Goal: Task Accomplishment & Management: Manage account settings

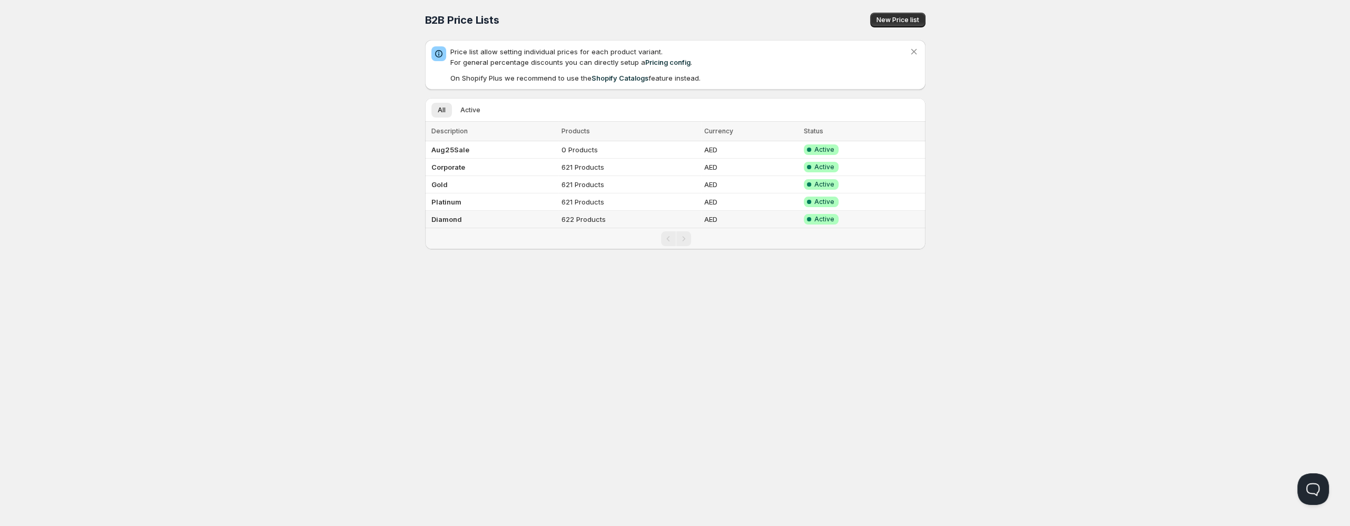
click at [458, 221] on b "Diamond" at bounding box center [447, 219] width 31 height 8
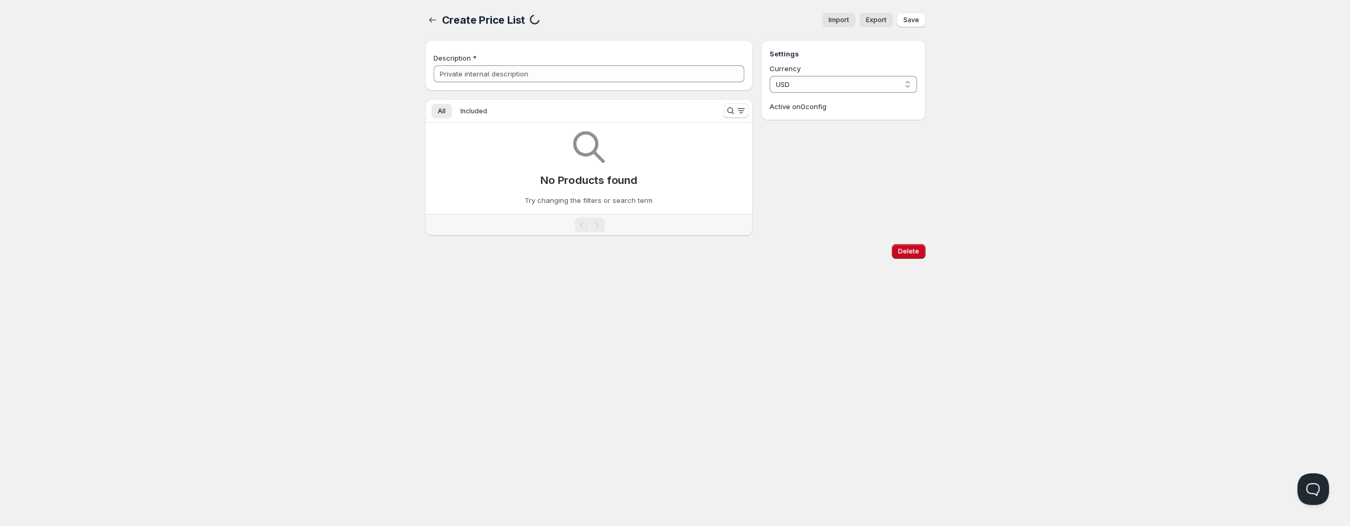
type input "Diamond"
select select "AED"
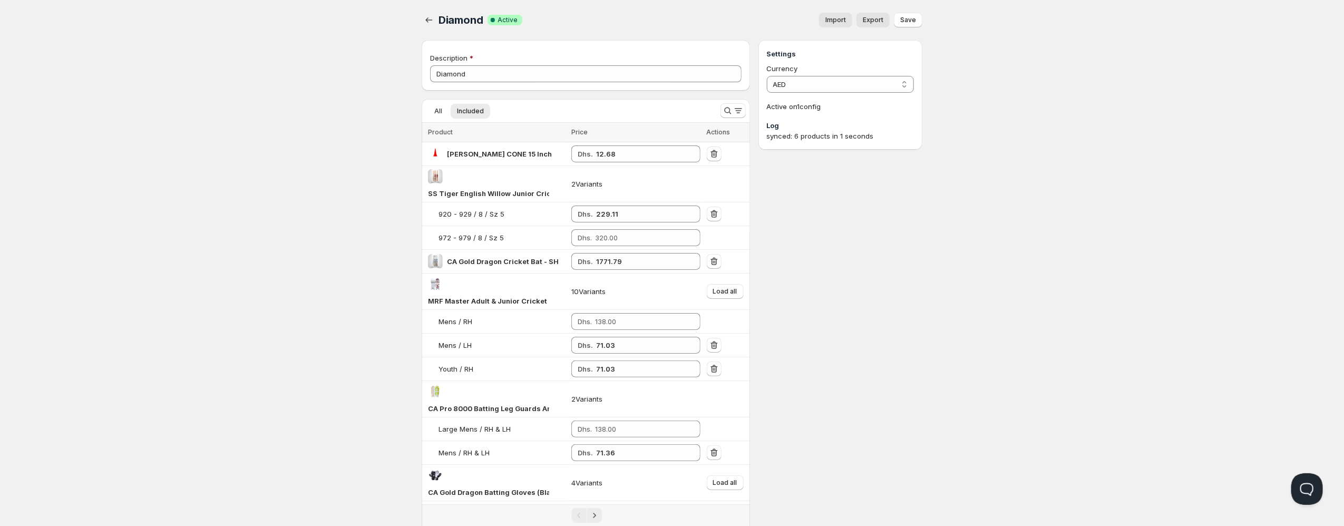
click at [846, 22] on span "Import" at bounding box center [835, 20] width 21 height 8
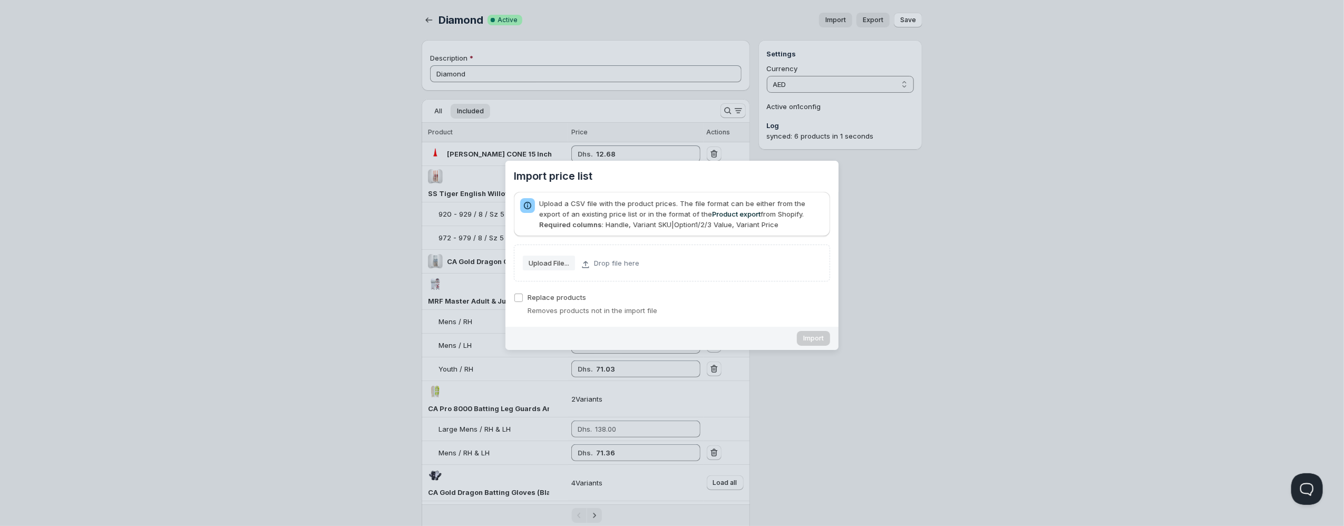
click at [0, 0] on slot "Upload File..." at bounding box center [0, 0] width 0 height 0
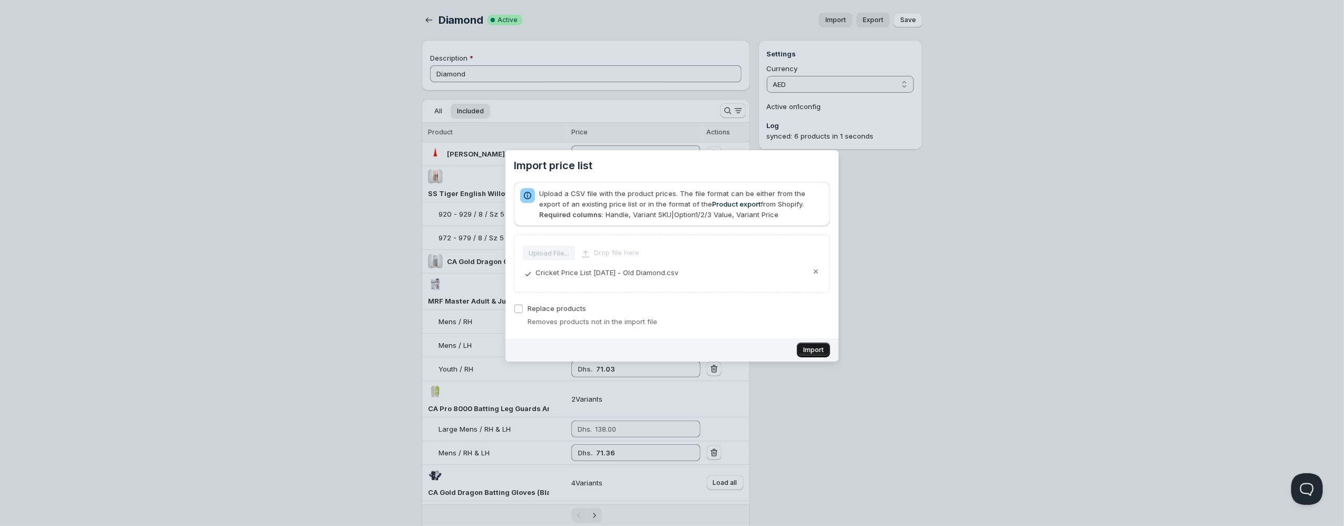
click at [810, 350] on span "Import" at bounding box center [813, 350] width 21 height 8
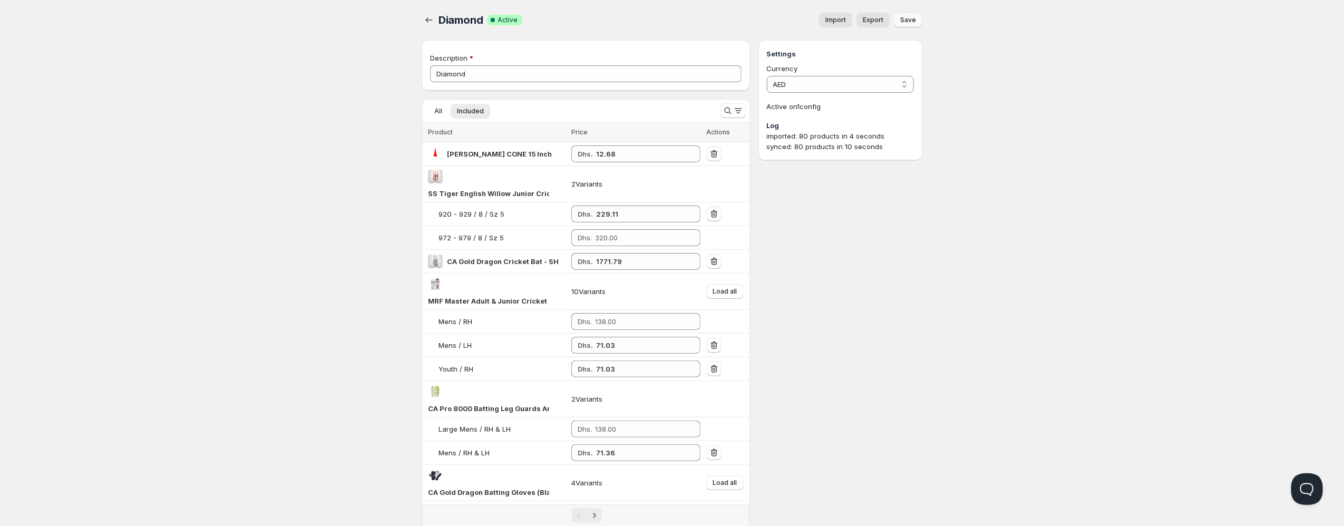
click at [911, 21] on span "Save" at bounding box center [908, 20] width 16 height 8
click at [427, 21] on icon "button" at bounding box center [429, 20] width 11 height 11
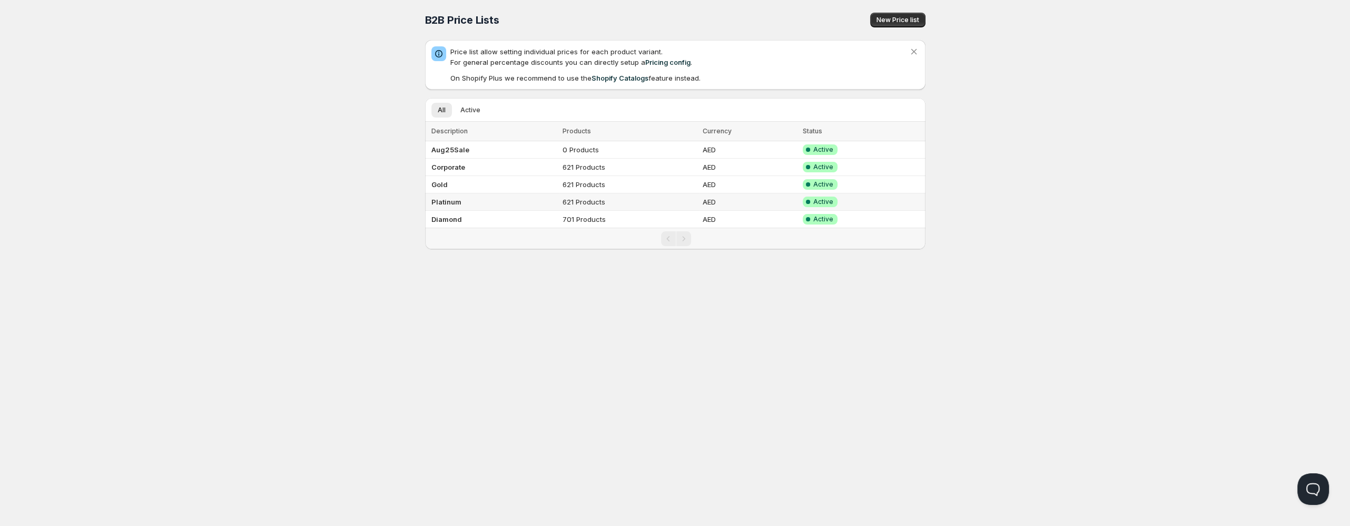
click at [468, 200] on td "Platinum" at bounding box center [492, 201] width 134 height 17
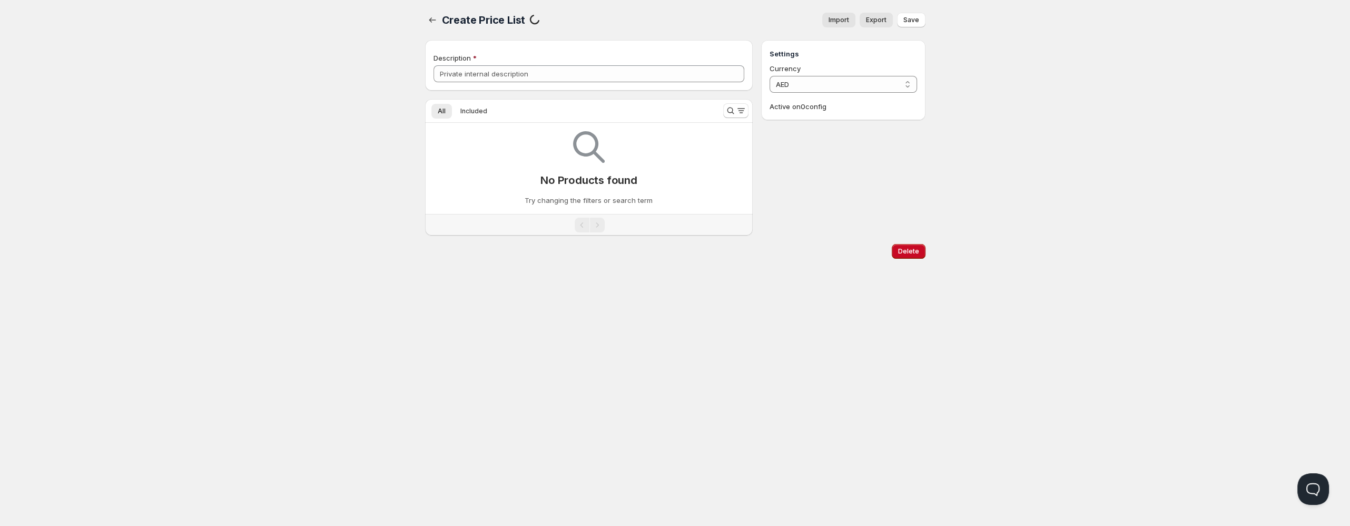
type input "Platinum"
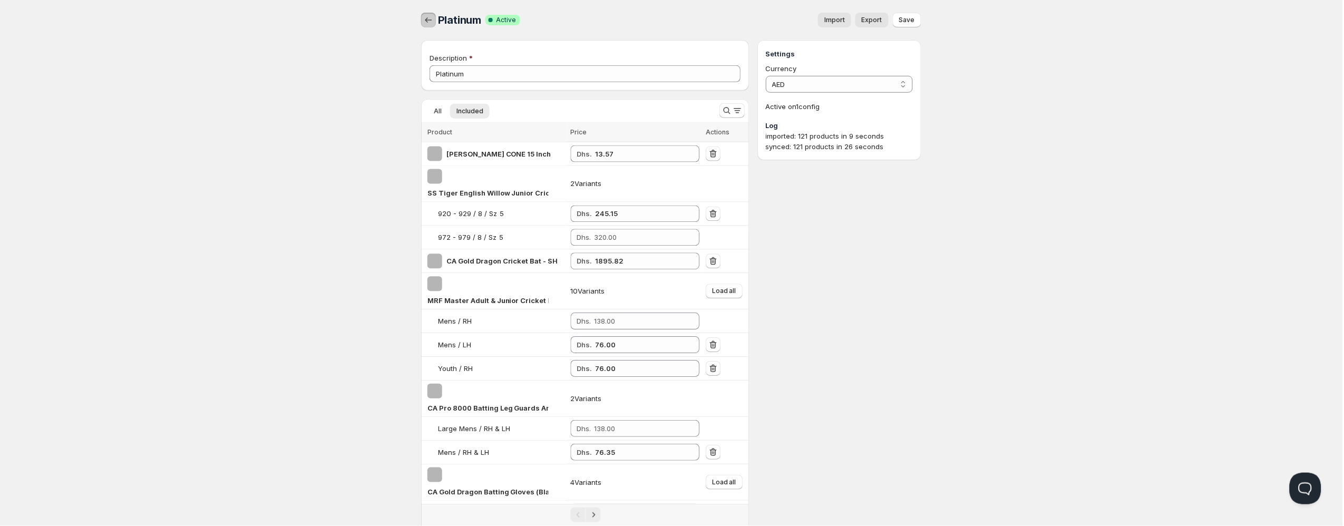
click at [428, 19] on icon "button" at bounding box center [429, 20] width 11 height 11
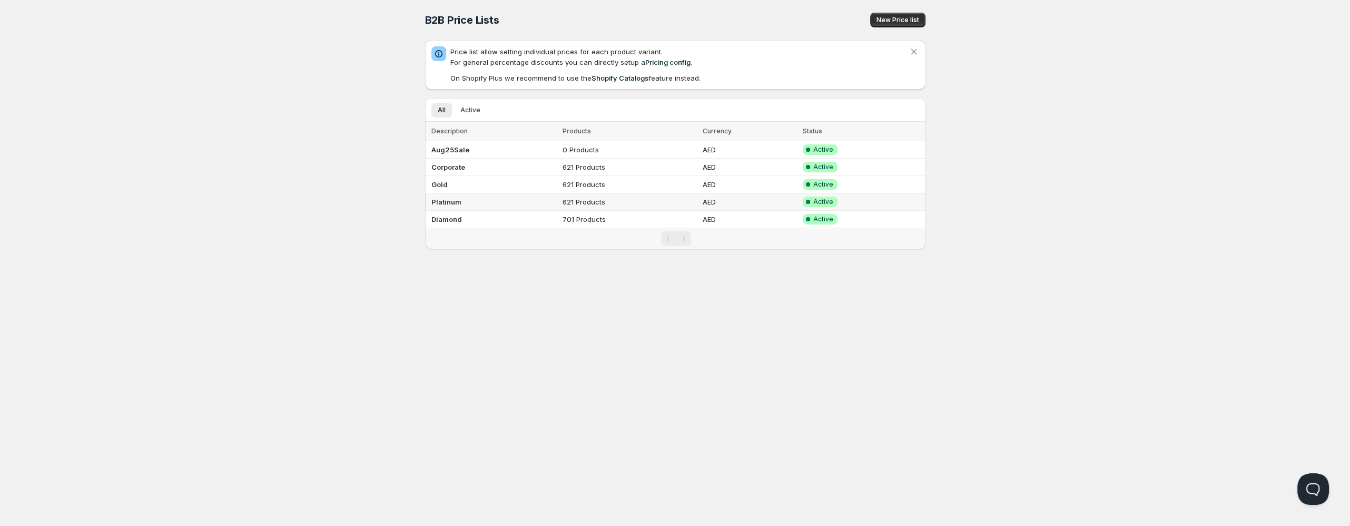
click at [451, 200] on b "Platinum" at bounding box center [447, 202] width 30 height 8
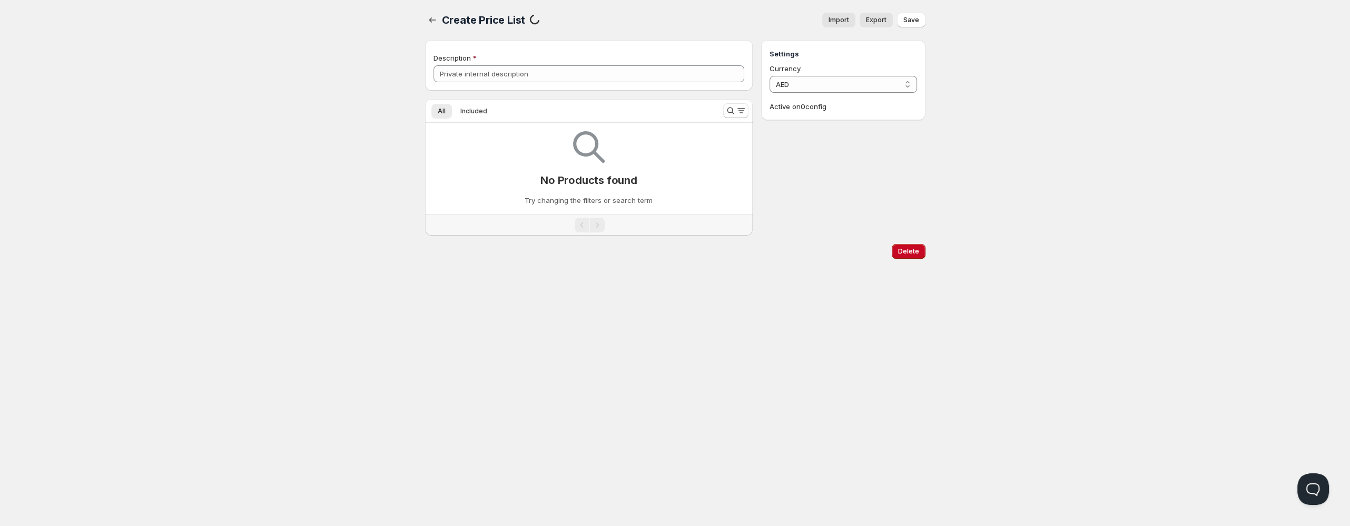
type input "Platinum"
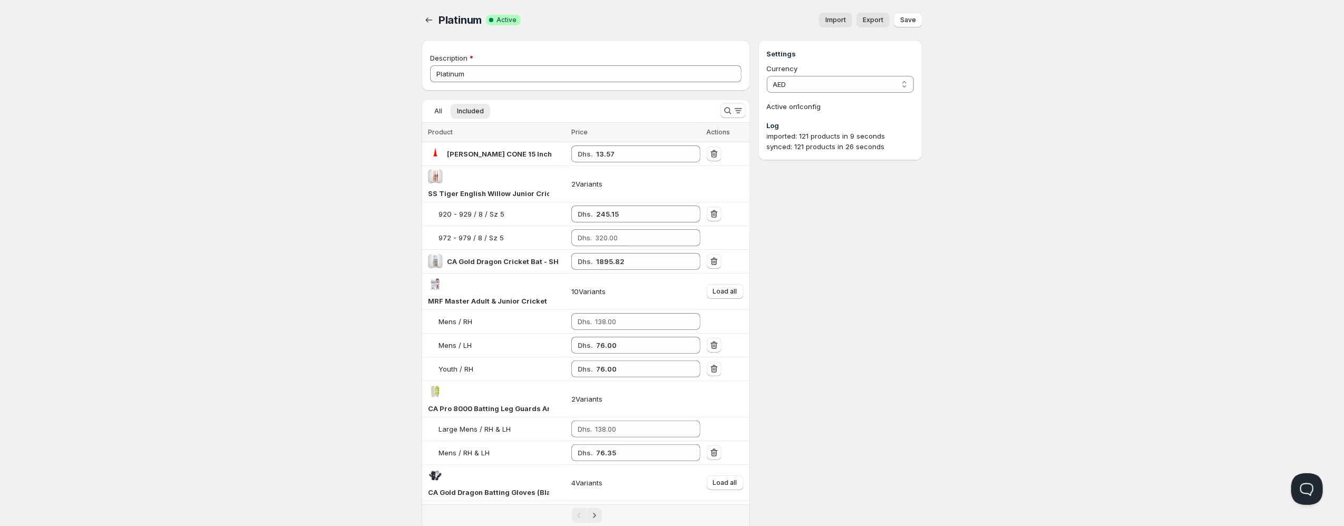
click at [837, 21] on span "Import" at bounding box center [835, 20] width 21 height 8
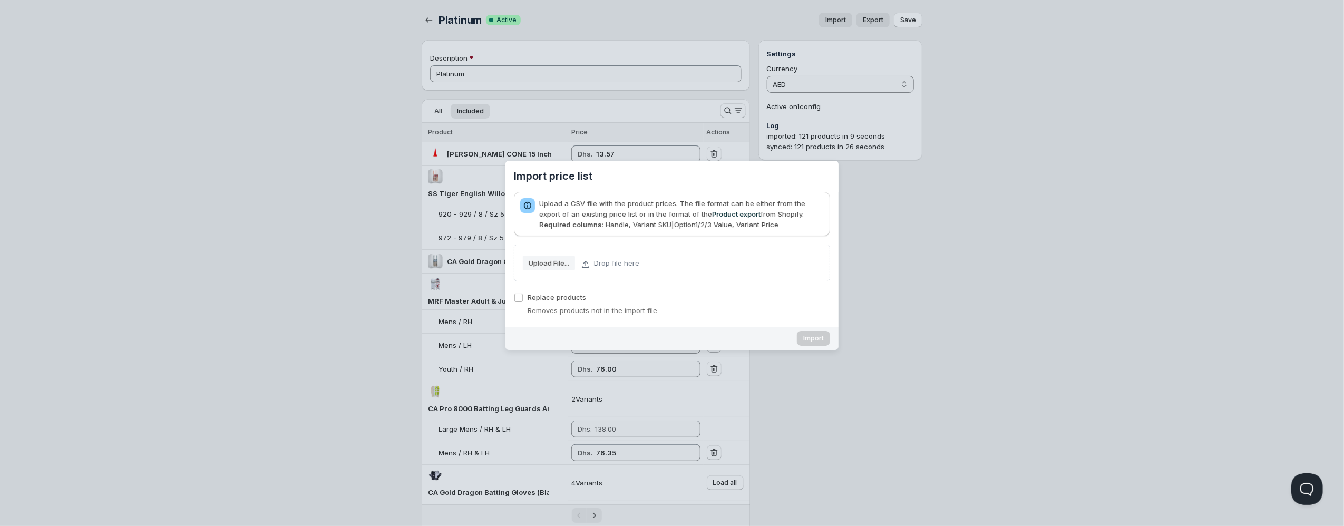
click at [560, 269] on span "Upload File..." at bounding box center [548, 263] width 41 height 14
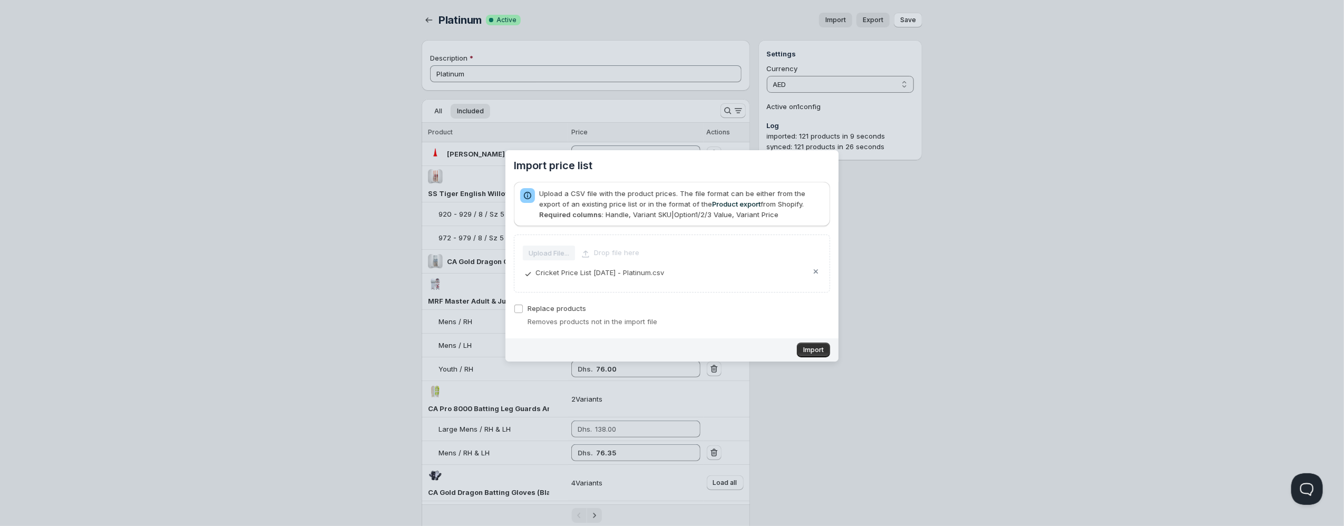
drag, startPoint x: 814, startPoint y: 348, endPoint x: 833, endPoint y: 348, distance: 19.0
click at [815, 348] on span "Import" at bounding box center [813, 350] width 21 height 8
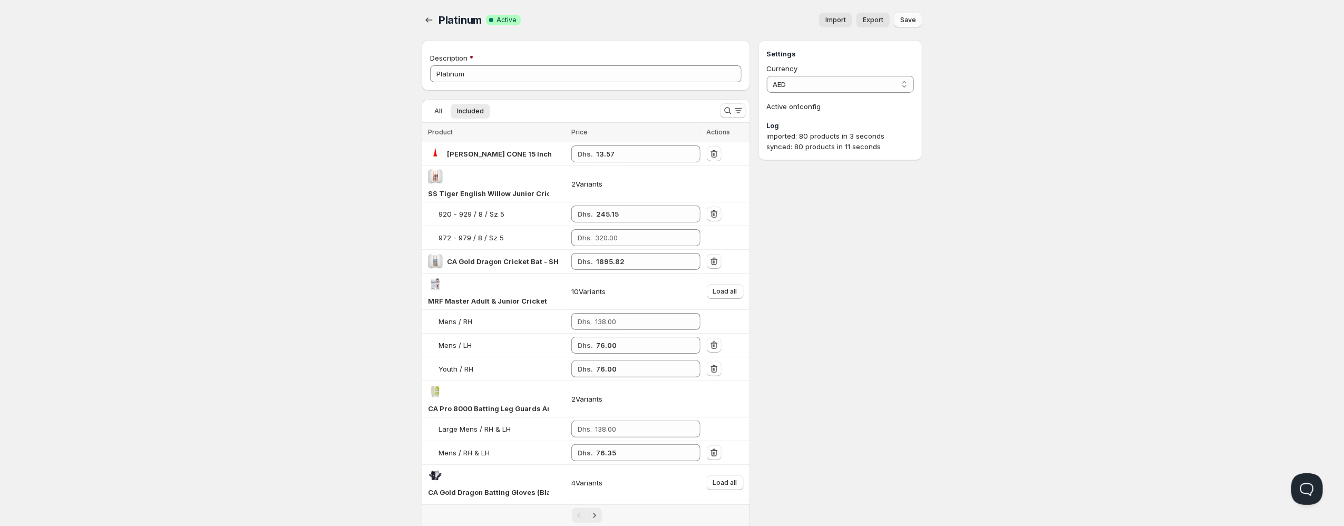
click at [910, 24] on span "Save" at bounding box center [908, 20] width 16 height 8
click at [432, 21] on icon "button" at bounding box center [429, 20] width 11 height 11
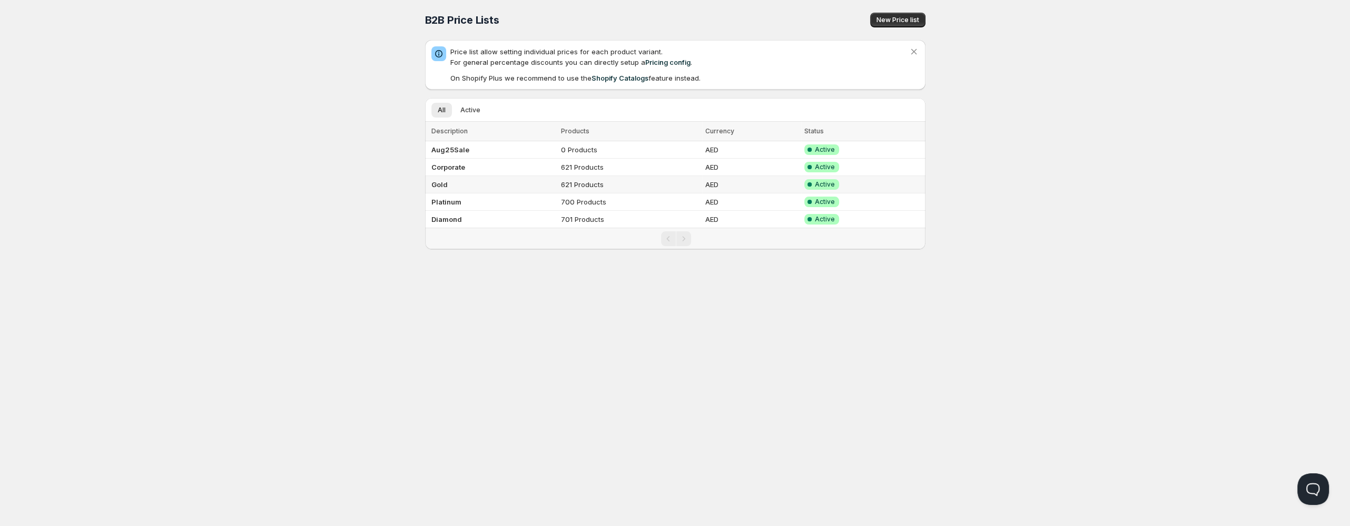
click at [471, 183] on td "Gold" at bounding box center [491, 184] width 133 height 17
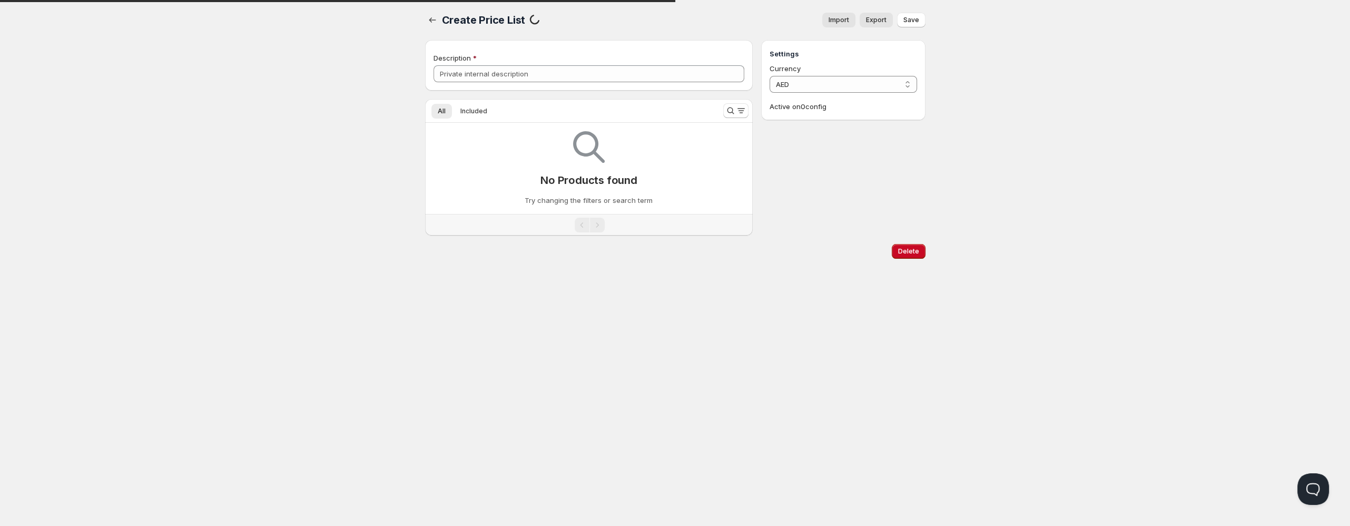
type input "Gold"
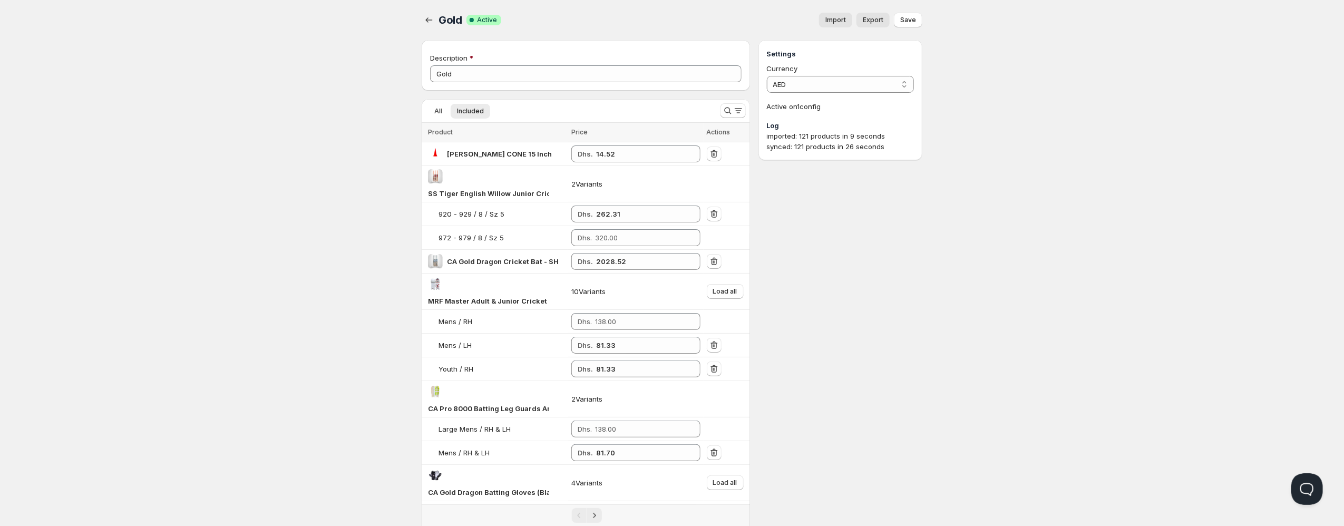
click at [835, 19] on span "Import" at bounding box center [835, 20] width 21 height 8
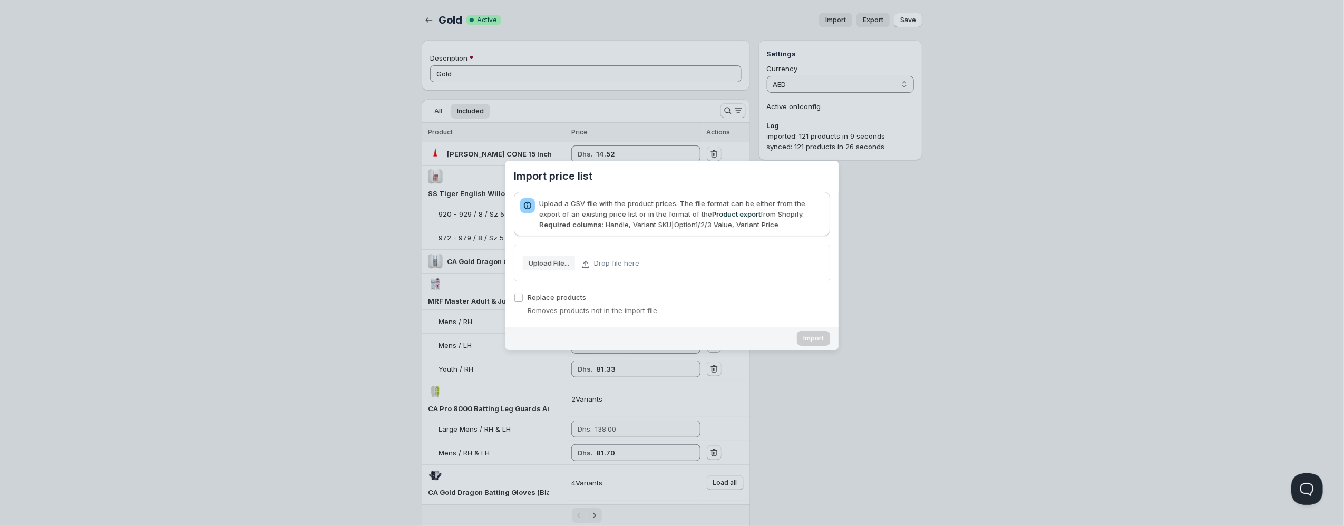
click at [0, 0] on slot "Upload File..." at bounding box center [0, 0] width 0 height 0
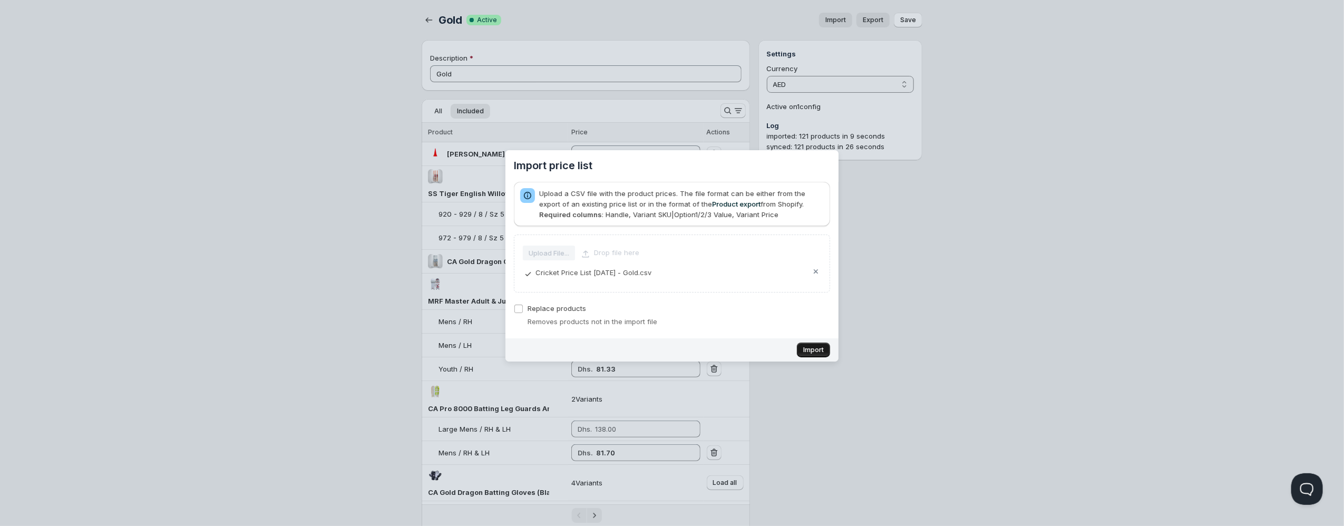
click at [822, 352] on span "Import" at bounding box center [813, 350] width 21 height 8
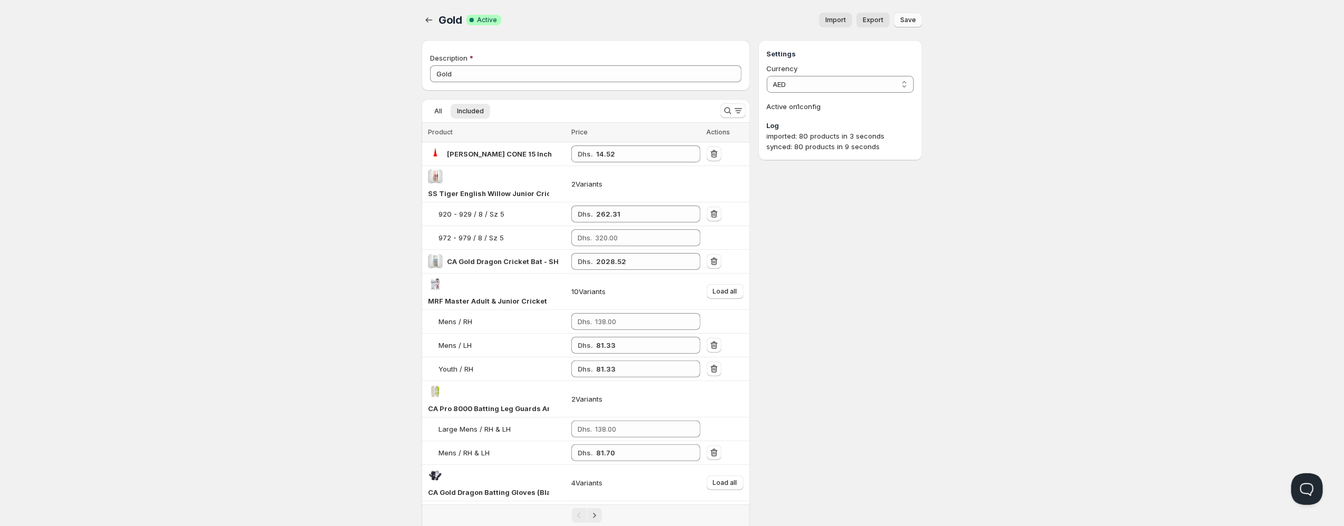
click at [918, 22] on button "Save" at bounding box center [908, 20] width 28 height 15
click at [433, 24] on icon "button" at bounding box center [429, 20] width 11 height 11
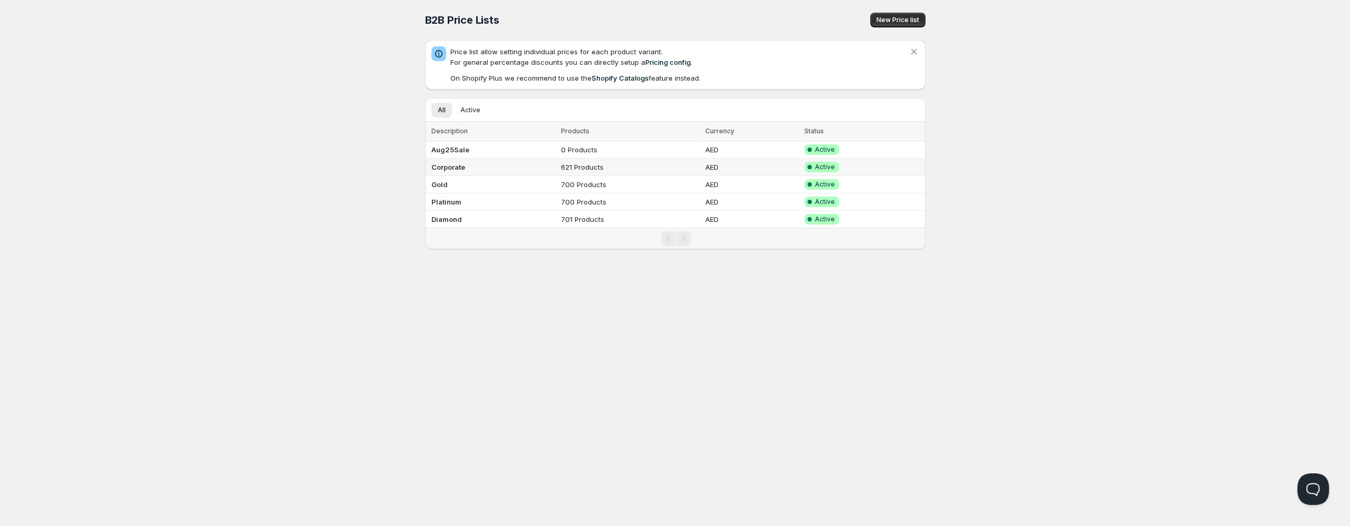
click at [440, 165] on b "Corporate" at bounding box center [449, 167] width 34 height 8
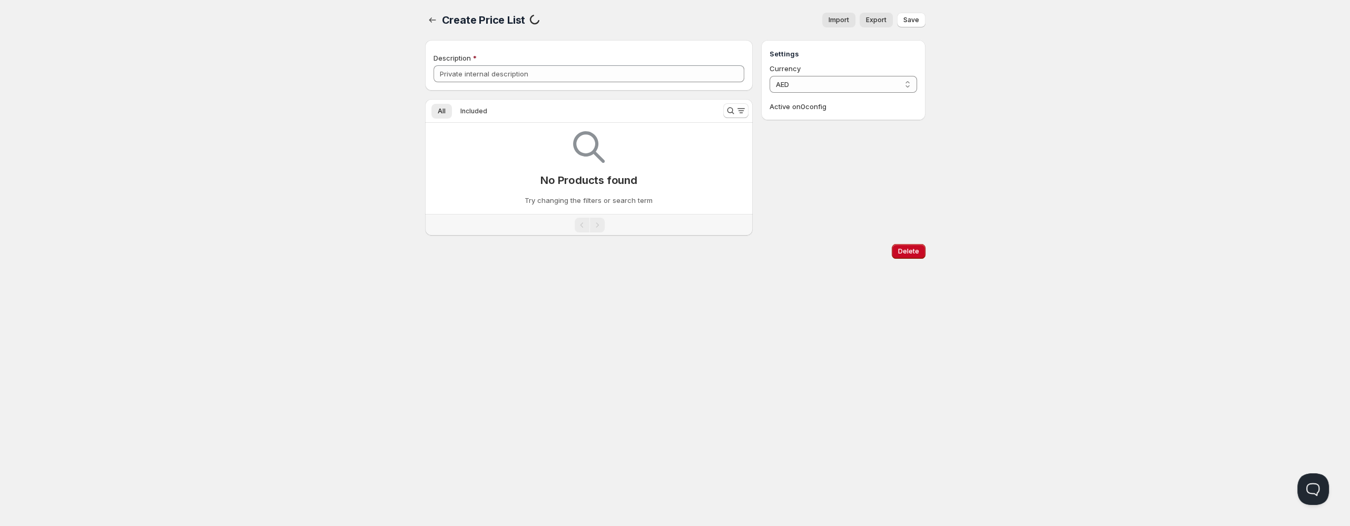
type input "Corporate"
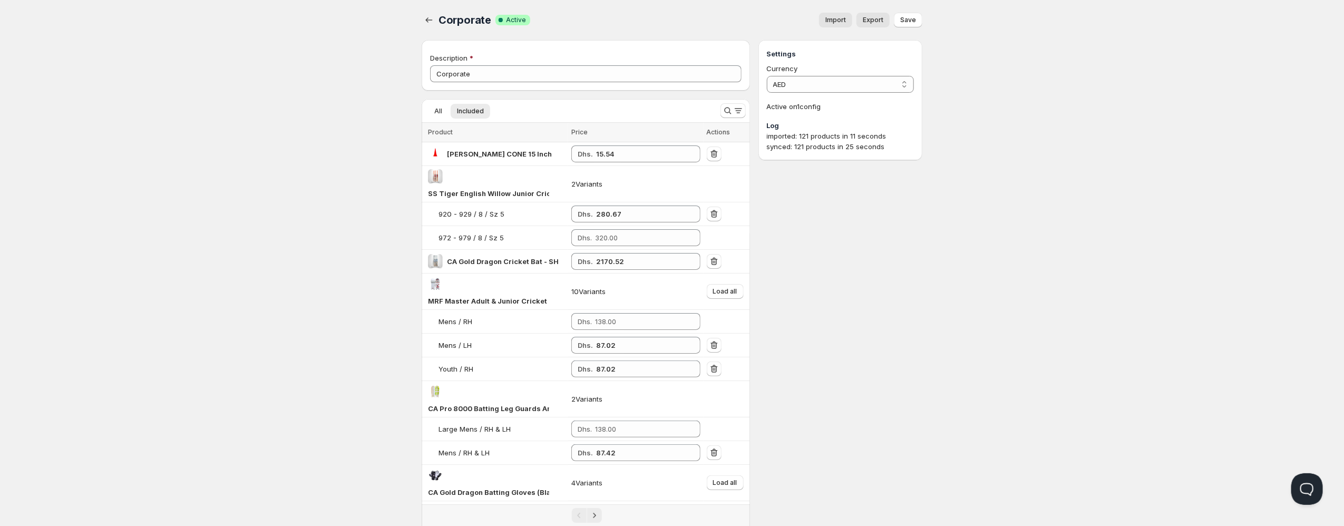
click at [839, 19] on span "Import" at bounding box center [835, 20] width 21 height 8
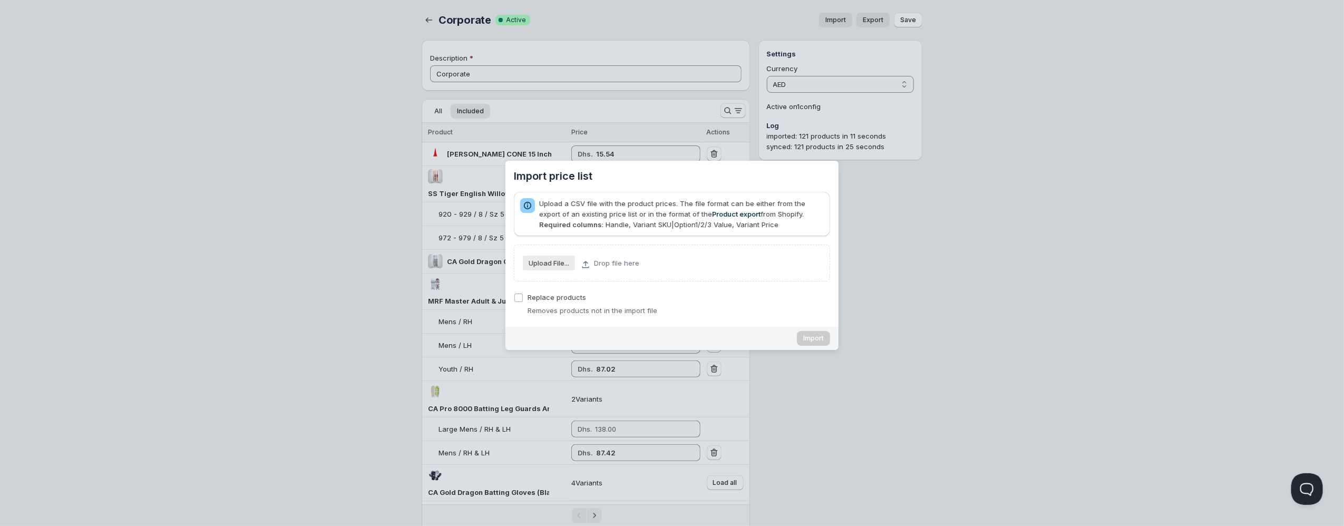
click at [0, 0] on slot "Upload File..." at bounding box center [0, 0] width 0 height 0
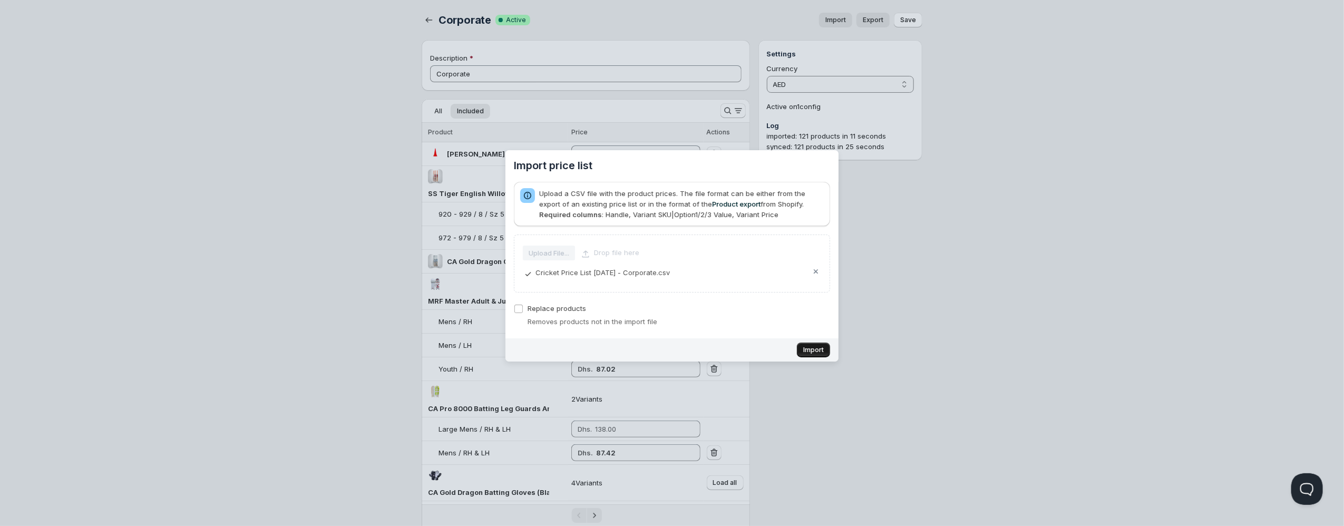
click at [813, 349] on span "Import" at bounding box center [813, 350] width 21 height 8
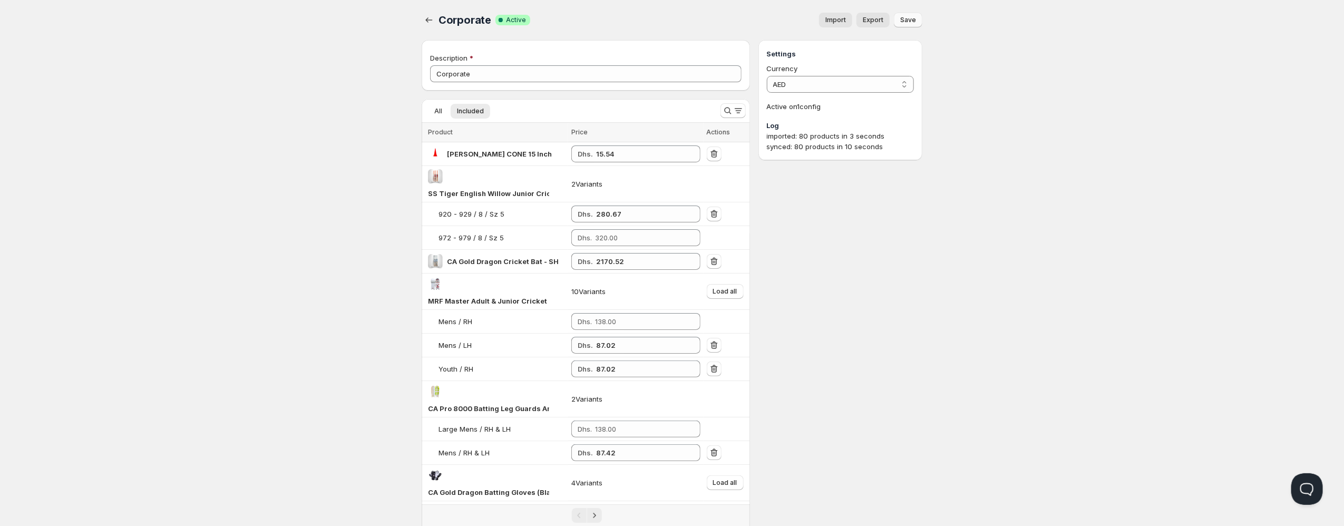
click at [907, 21] on span "Save" at bounding box center [908, 20] width 16 height 8
click at [426, 19] on icon "button" at bounding box center [429, 20] width 11 height 11
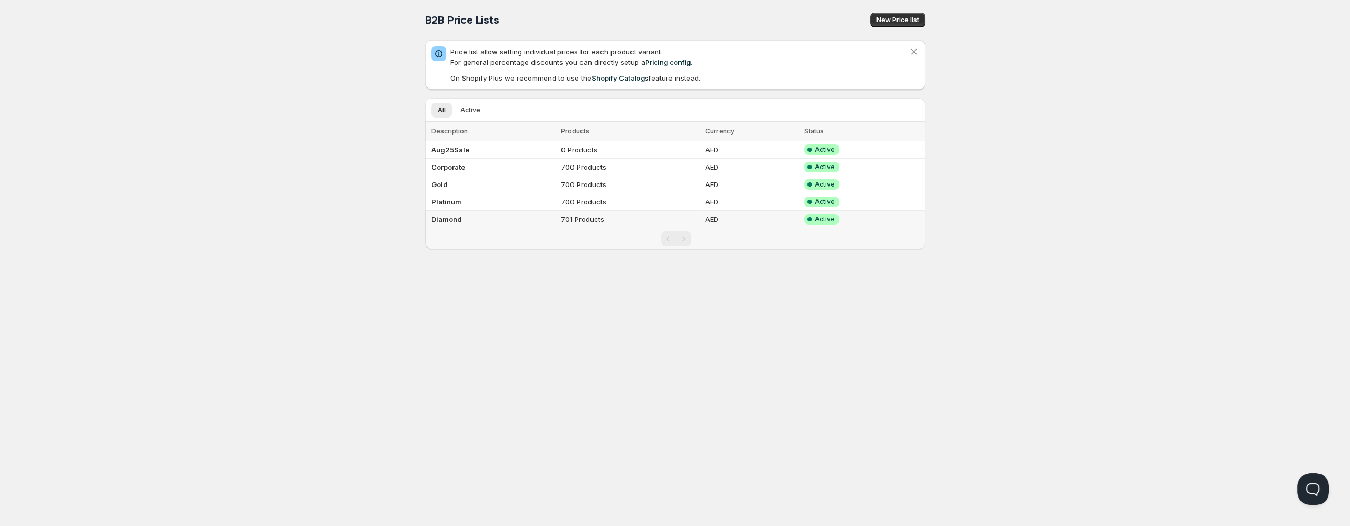
click at [438, 222] on b "Diamond" at bounding box center [447, 219] width 31 height 8
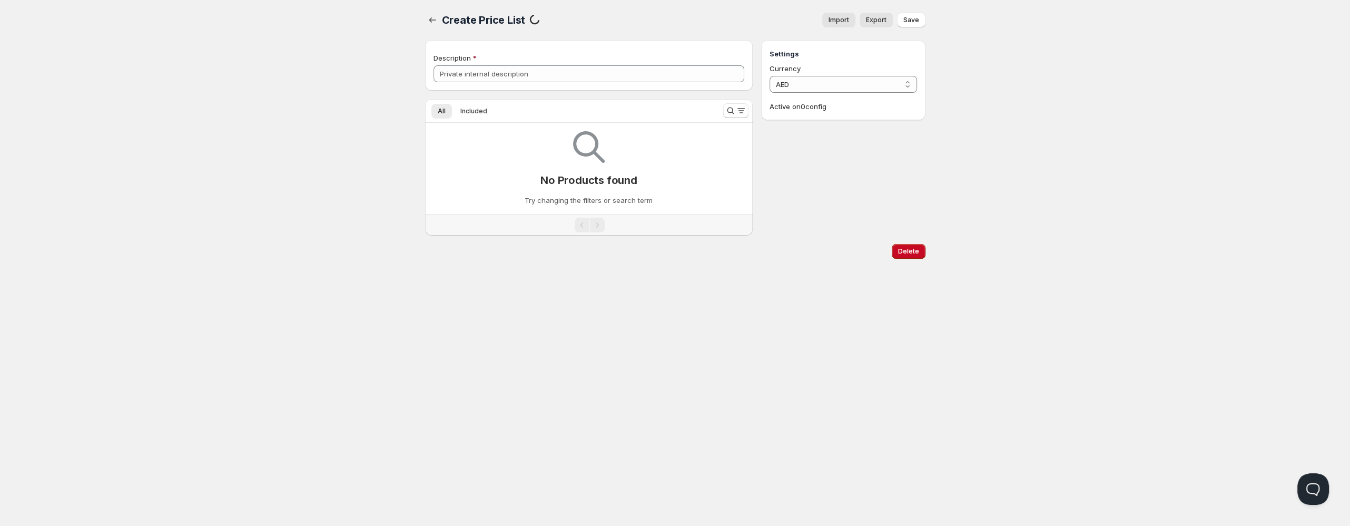
type input "Diamond"
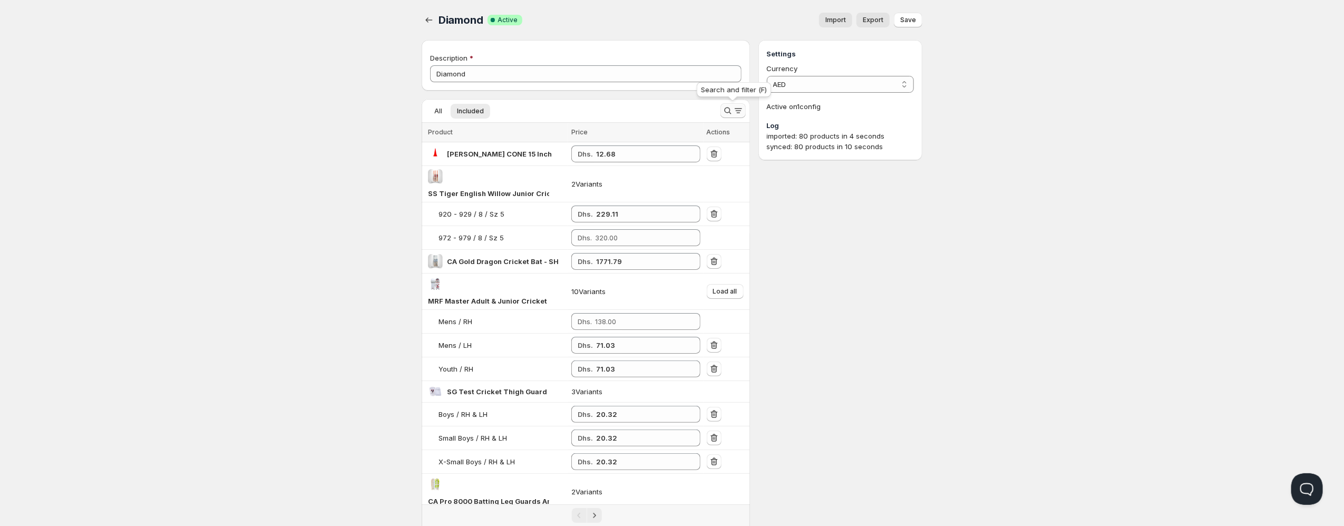
click at [722, 110] on icon "Search and filter results" at bounding box center [727, 110] width 11 height 11
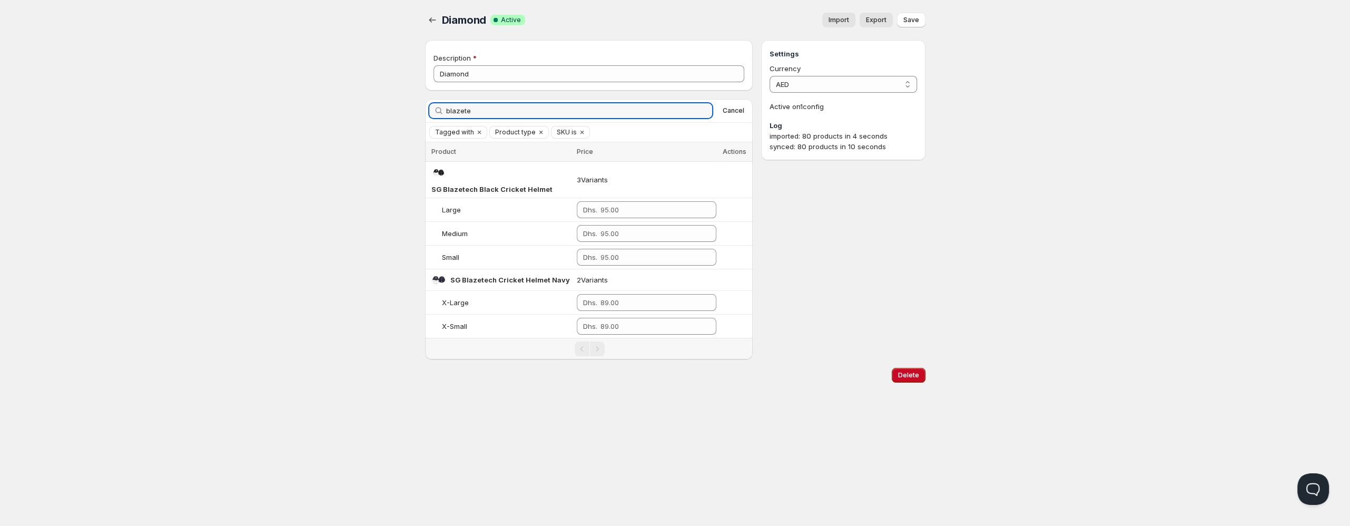
type input "blazete"
click at [729, 113] on span "Cancel" at bounding box center [734, 110] width 22 height 8
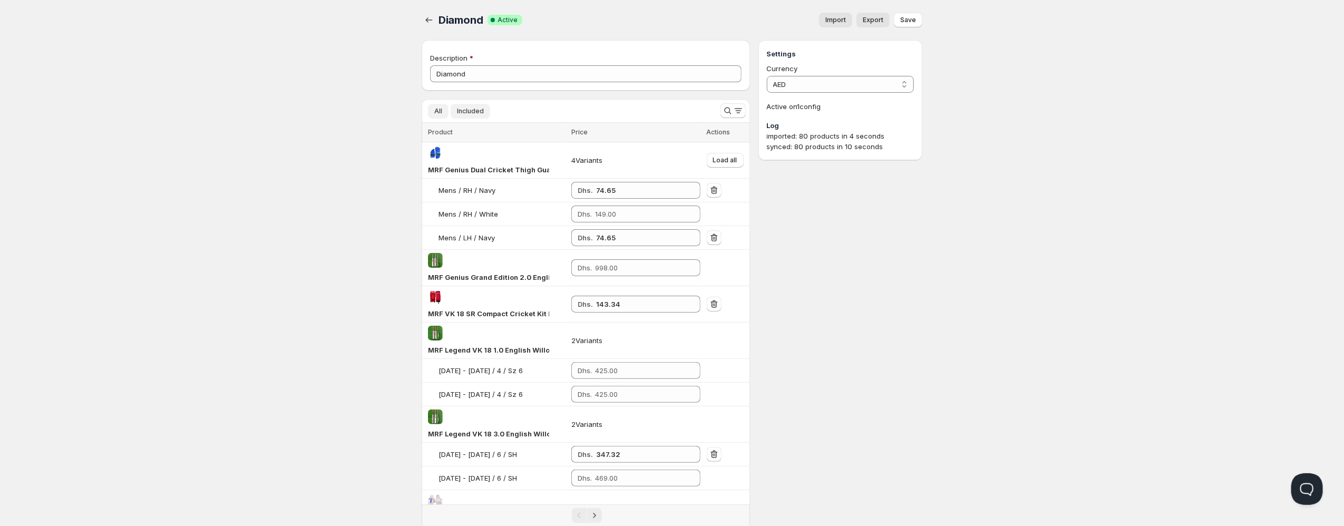
click at [471, 114] on span "Included" at bounding box center [470, 111] width 27 height 8
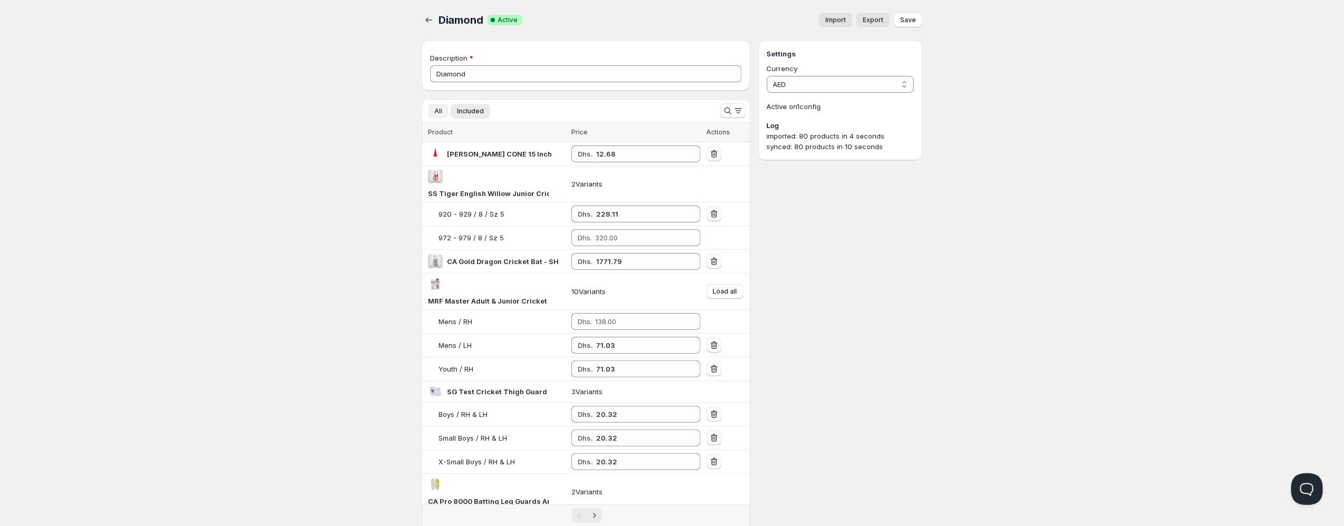
click at [434, 109] on button "All" at bounding box center [438, 111] width 21 height 15
